Goal: Transaction & Acquisition: Obtain resource

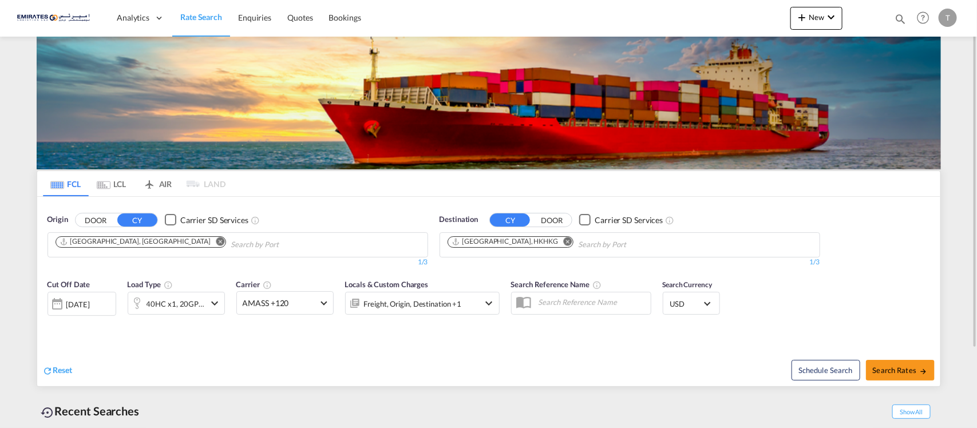
click at [563, 243] on md-icon "Remove" at bounding box center [567, 241] width 9 height 9
click at [563, 239] on md-icon "Remove" at bounding box center [567, 241] width 9 height 9
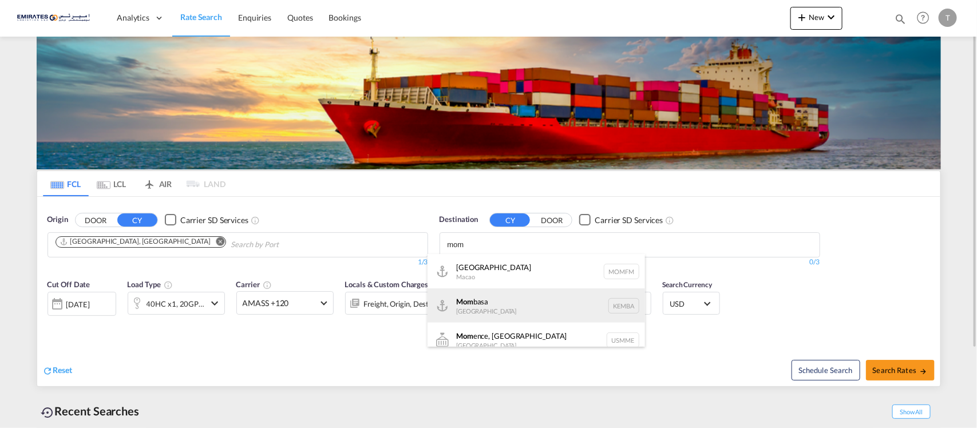
type input "mom"
click at [484, 294] on div "Mom basa Kenya KEMBA" at bounding box center [537, 306] width 218 height 34
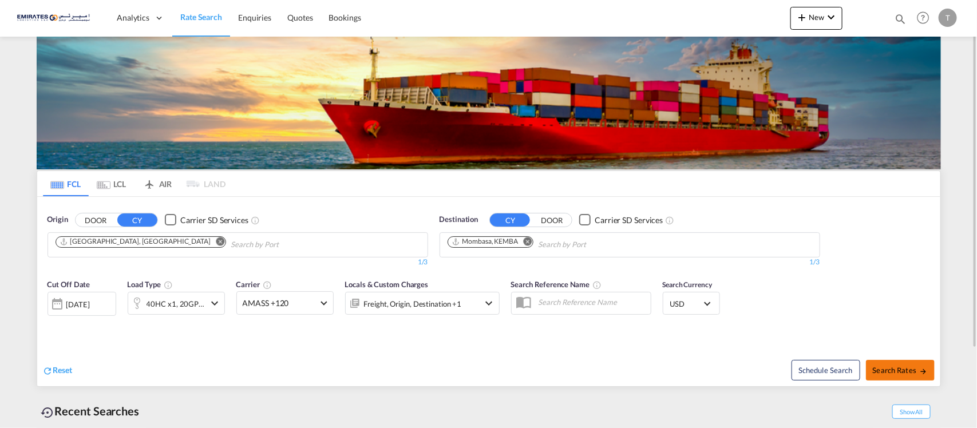
click at [889, 365] on button "Search Rates" at bounding box center [900, 370] width 69 height 21
type input "AEJEA to KEMBA / 19 Sep 2025"
